Goal: Entertainment & Leisure: Consume media (video, audio)

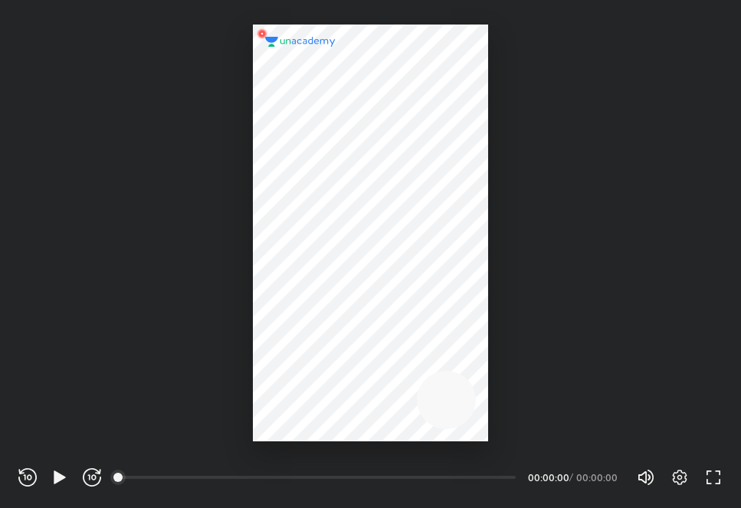
scroll to position [508, 741]
click at [58, 480] on icon "button" at bounding box center [59, 476] width 11 height 13
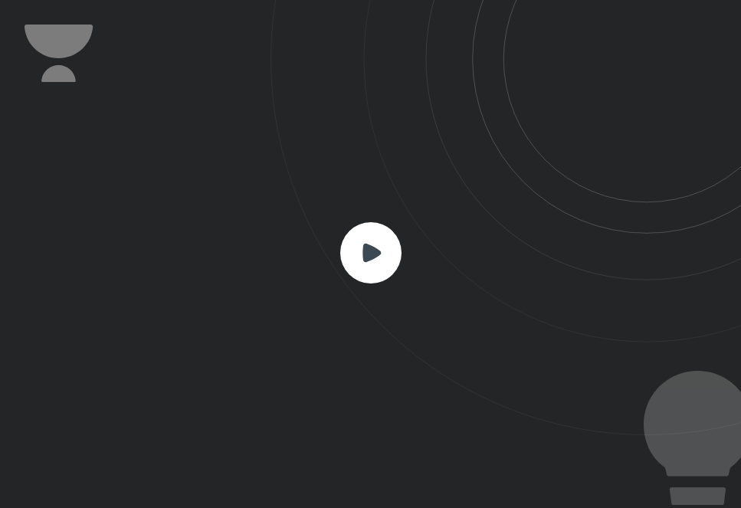
click at [359, 248] on rect at bounding box center [370, 252] width 61 height 61
click at [365, 248] on icon at bounding box center [371, 252] width 18 height 18
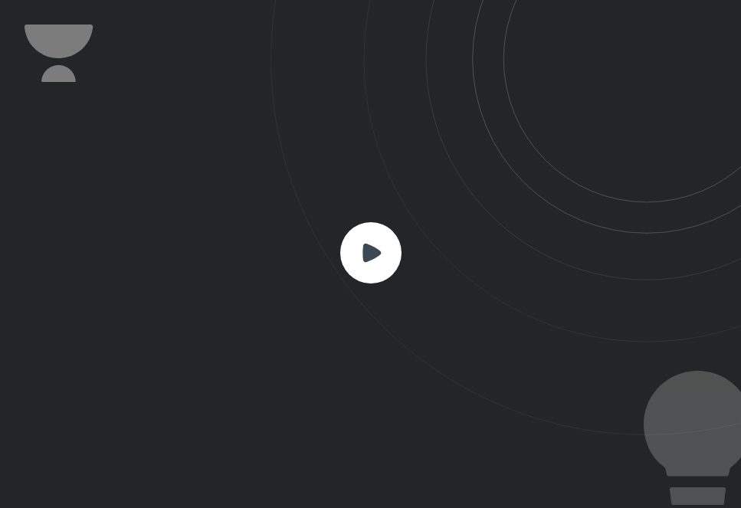
click at [366, 247] on icon at bounding box center [371, 252] width 18 height 18
click at [366, 211] on icon at bounding box center [505, 217] width 470 height 435
click at [377, 260] on rect at bounding box center [370, 252] width 61 height 61
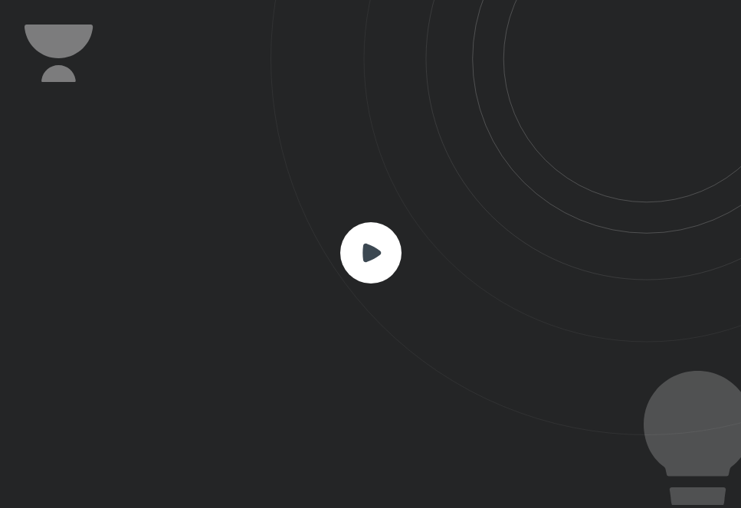
click at [377, 260] on rect at bounding box center [370, 252] width 61 height 61
